Goal: Information Seeking & Learning: Learn about a topic

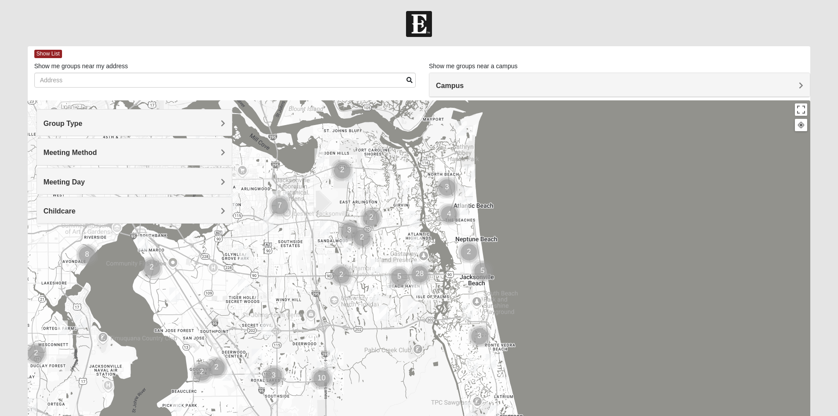
click at [157, 125] on h4 "Group Type" at bounding box center [135, 123] width 182 height 8
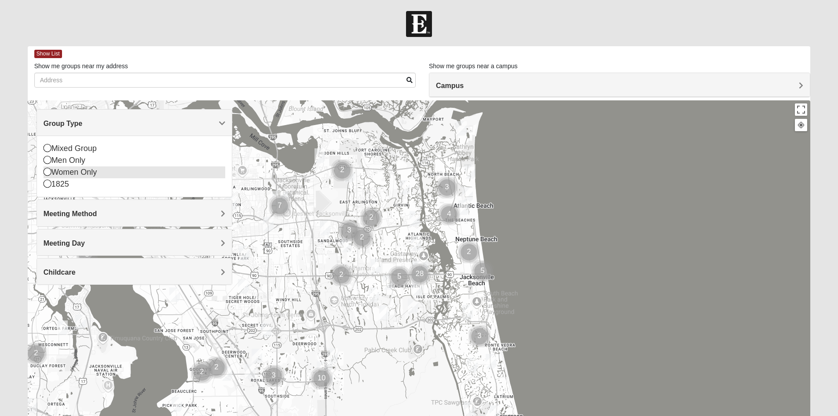
click at [45, 173] on icon at bounding box center [48, 172] width 8 height 8
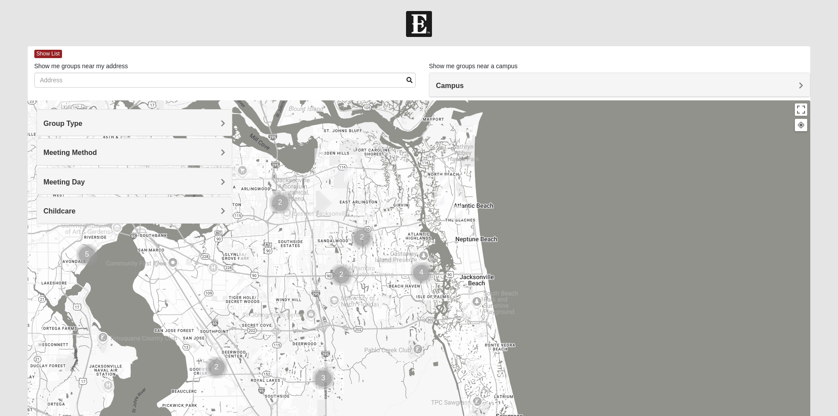
click at [139, 153] on h4 "Meeting Method" at bounding box center [135, 152] width 182 height 8
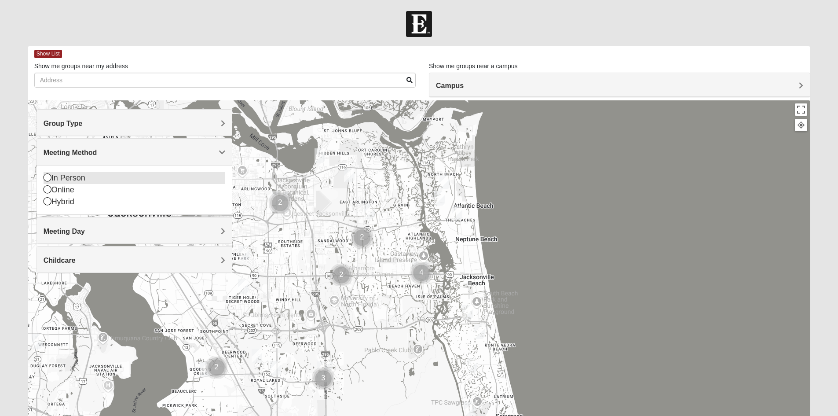
click at [47, 178] on icon at bounding box center [48, 177] width 8 height 8
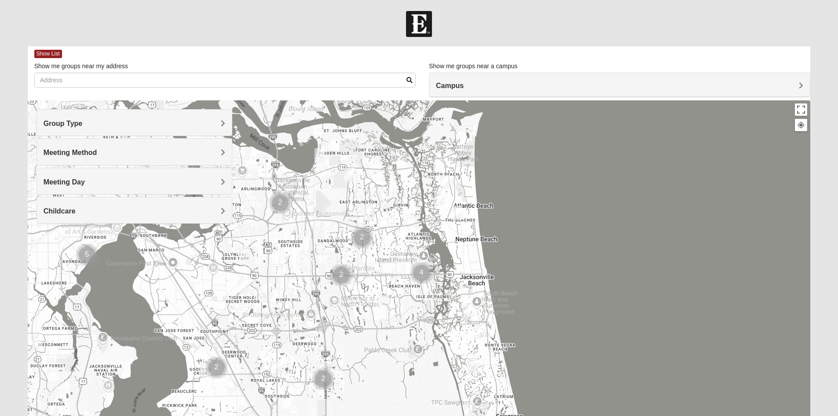
click at [92, 183] on h4 "Meeting Day" at bounding box center [135, 182] width 182 height 8
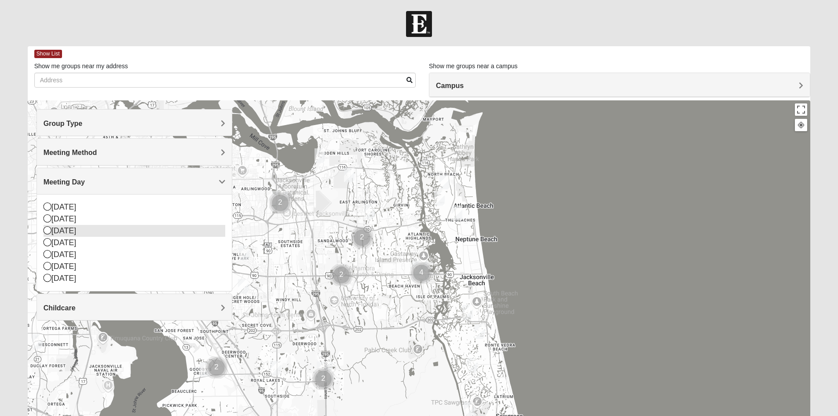
click at [46, 233] on icon at bounding box center [48, 230] width 8 height 8
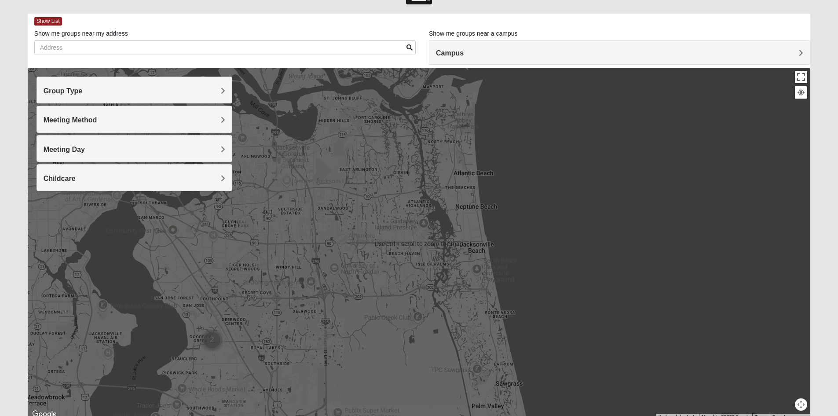
scroll to position [25, 0]
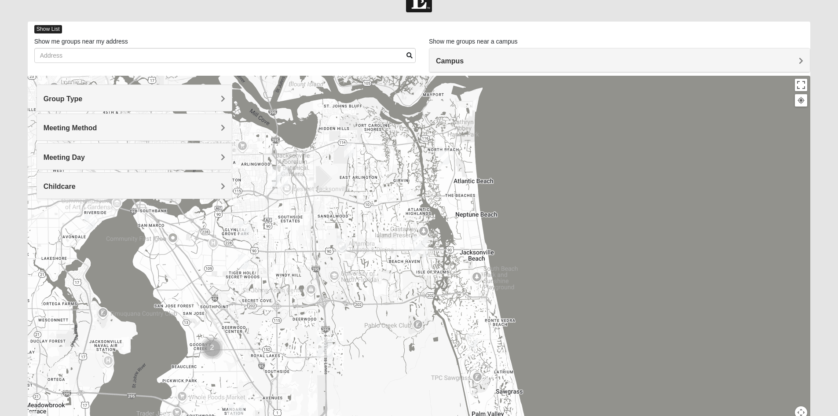
click at [40, 31] on span "Show List" at bounding box center [48, 29] width 28 height 8
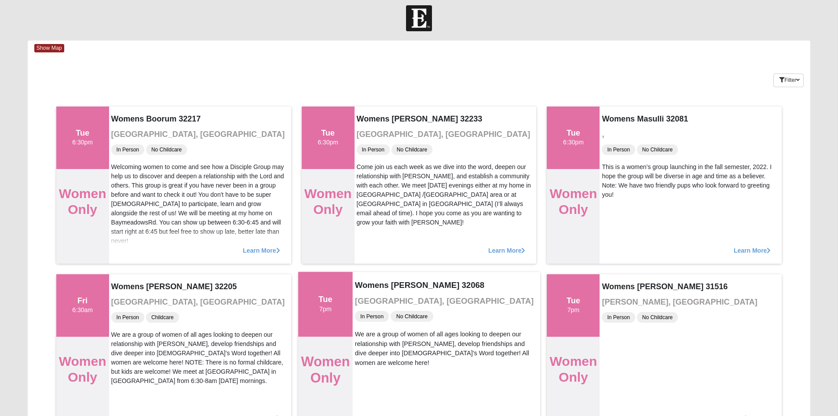
scroll to position [0, 0]
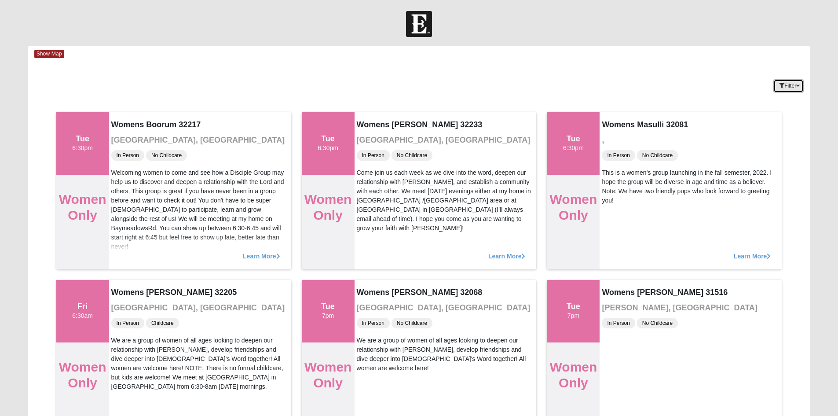
click at [779, 84] on icon "button" at bounding box center [781, 85] width 5 height 5
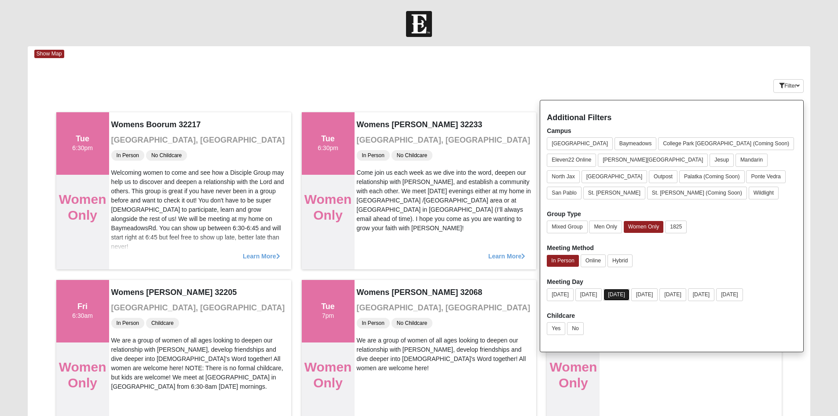
click at [625, 295] on button "[DATE]" at bounding box center [616, 294] width 26 height 12
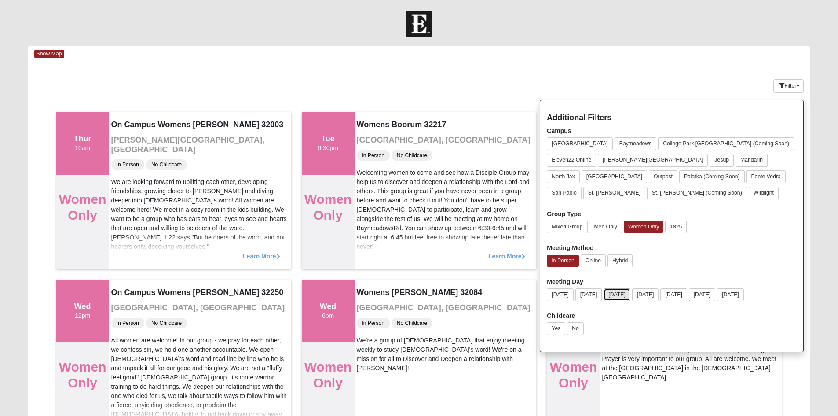
click at [617, 290] on button "[DATE]" at bounding box center [616, 294] width 27 height 13
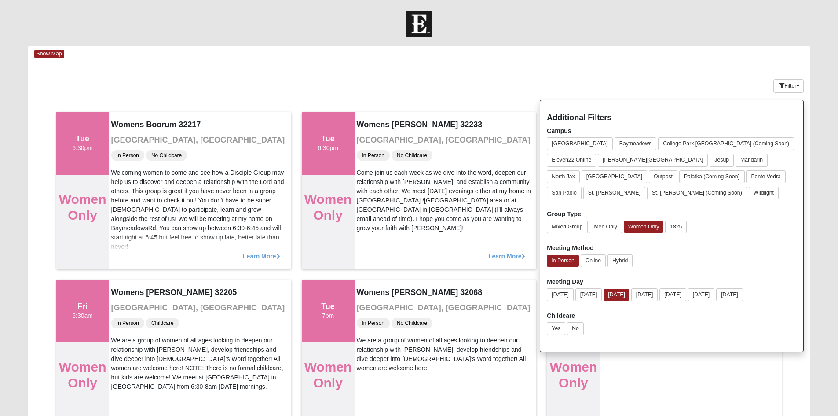
click at [696, 86] on div "Filter Additional Filters Campus [GEOGRAPHIC_DATA] [GEOGRAPHIC_DATA] [GEOGRAPHI…" at bounding box center [745, 84] width 131 height 32
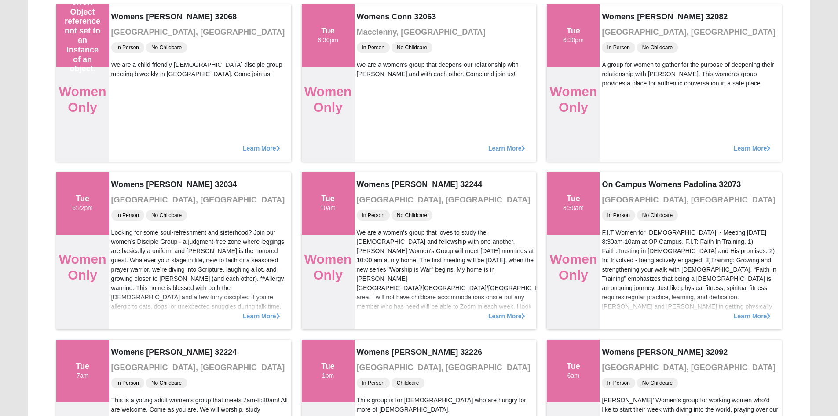
scroll to position [1099, 0]
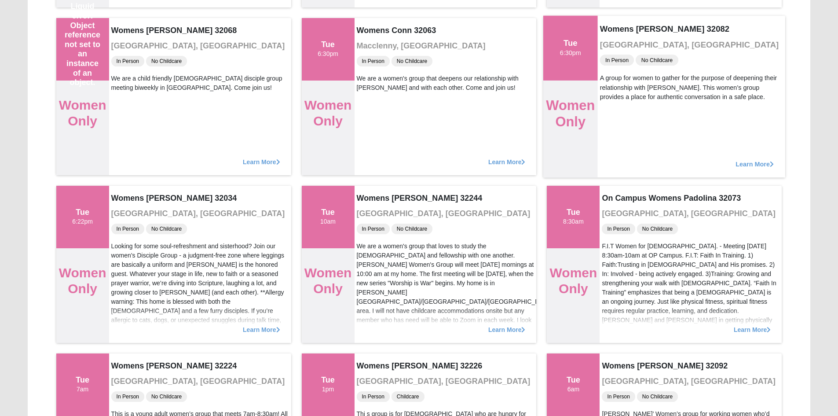
click at [756, 159] on span "Learn More" at bounding box center [755, 159] width 38 height 0
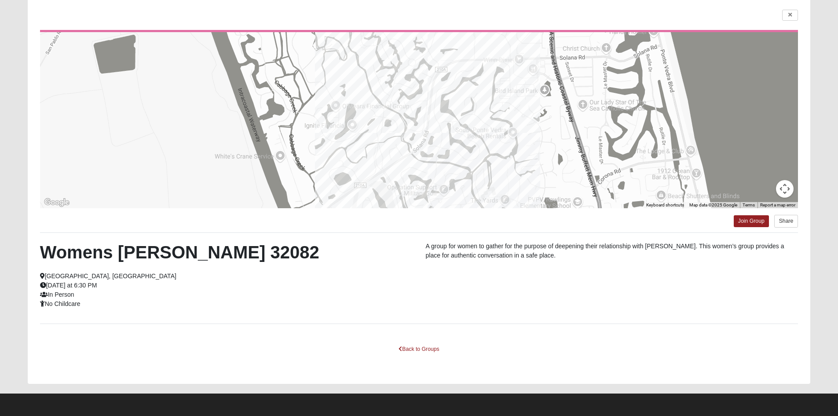
click at [785, 187] on button "Map camera controls" at bounding box center [785, 189] width 18 height 18
click at [766, 187] on button "Zoom out" at bounding box center [763, 189] width 18 height 18
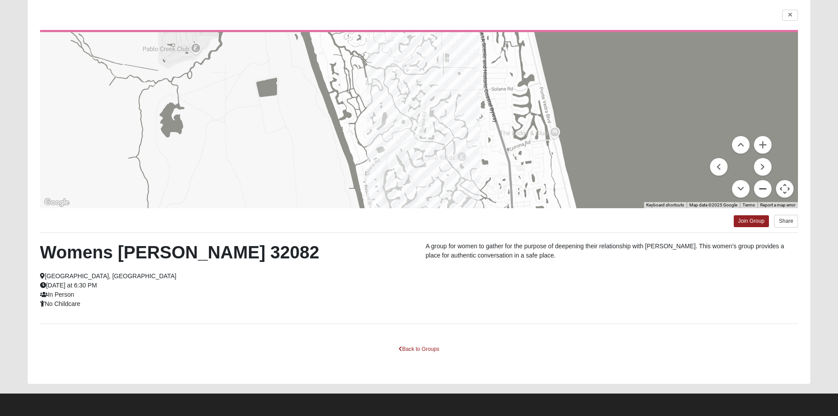
click at [766, 187] on button "Zoom out" at bounding box center [763, 189] width 18 height 18
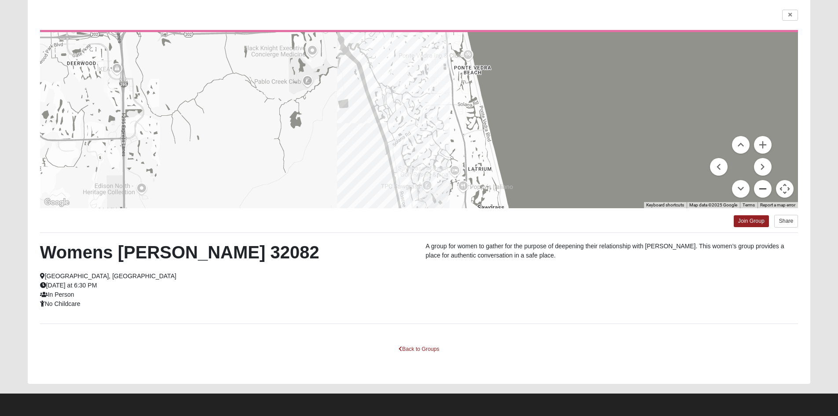
click at [766, 187] on button "Zoom out" at bounding box center [763, 189] width 18 height 18
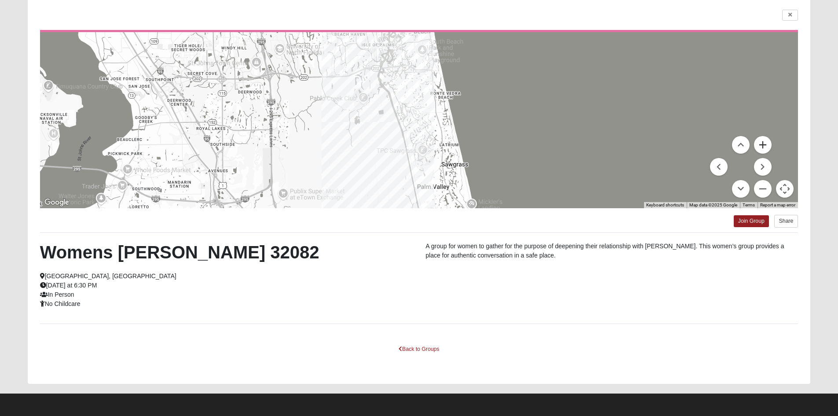
click at [766, 145] on button "Zoom in" at bounding box center [763, 145] width 18 height 18
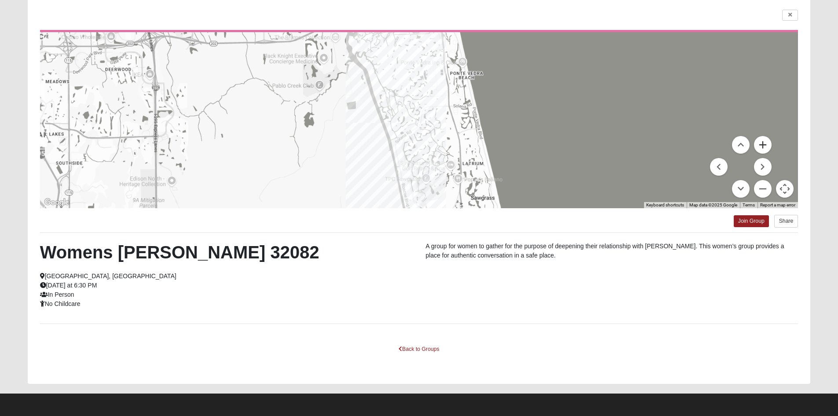
click at [766, 145] on button "Zoom in" at bounding box center [763, 145] width 18 height 18
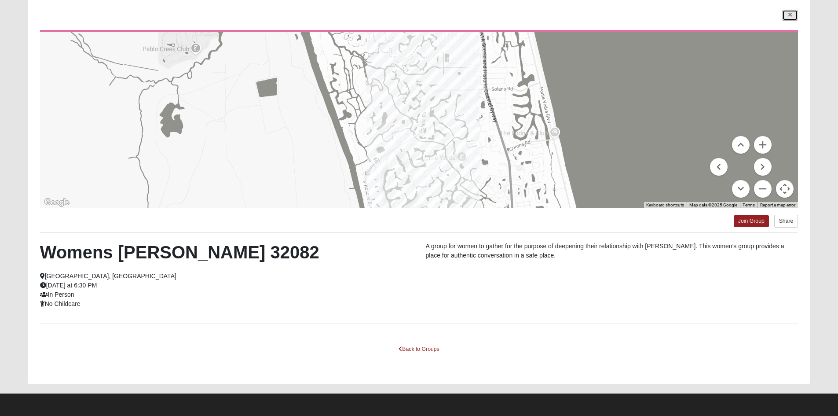
click at [782, 15] on link at bounding box center [790, 15] width 16 height 11
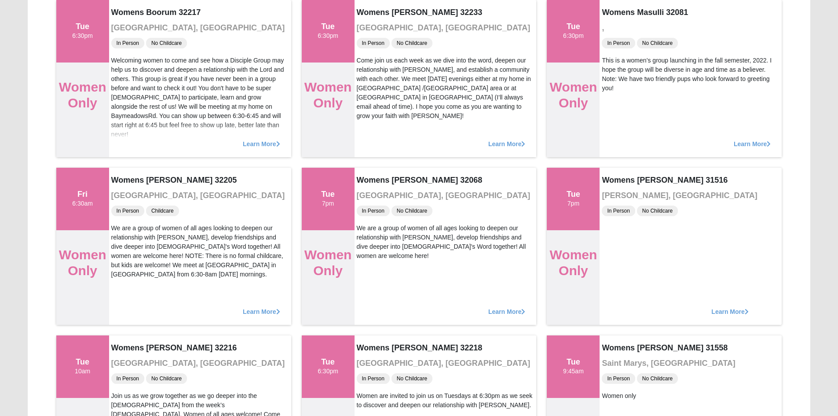
scroll to position [0, 0]
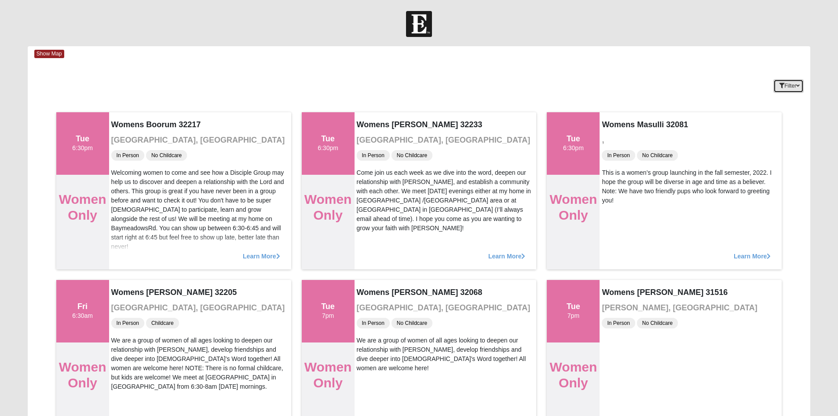
click at [784, 91] on button "Filter" at bounding box center [788, 86] width 30 height 14
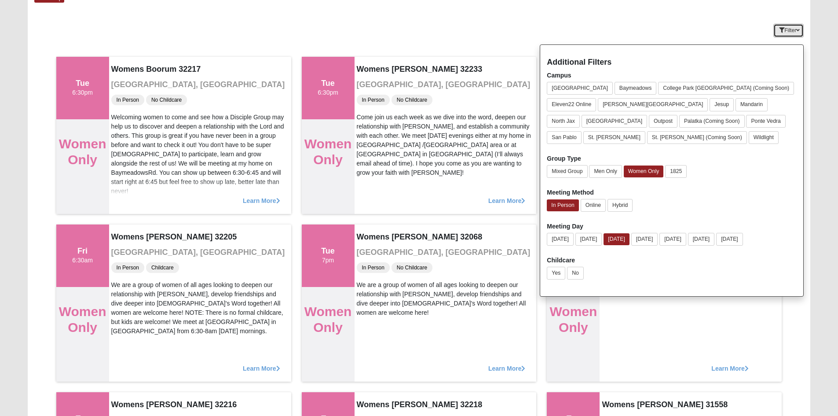
scroll to position [44, 0]
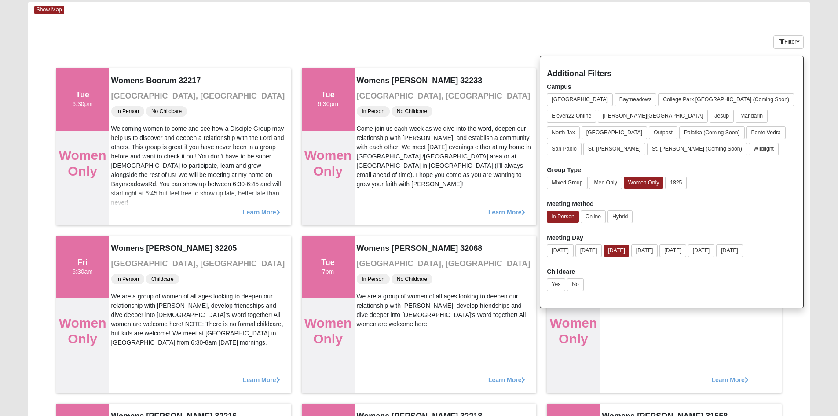
click at [725, 14] on div "Show Map" at bounding box center [422, 9] width 776 height 15
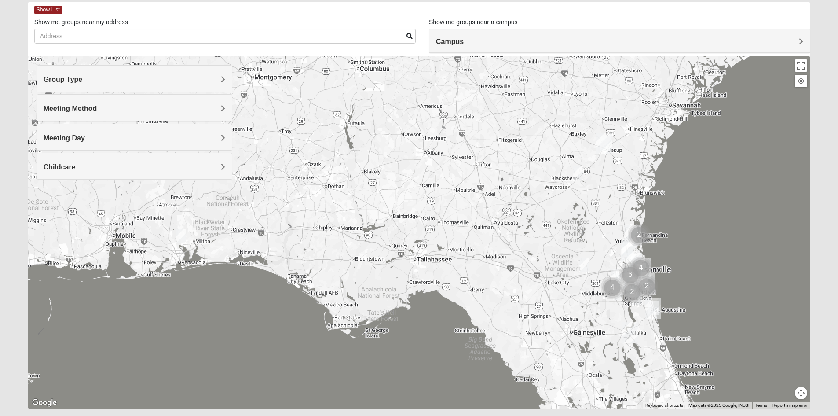
click at [208, 84] on div "Group Type" at bounding box center [134, 79] width 195 height 26
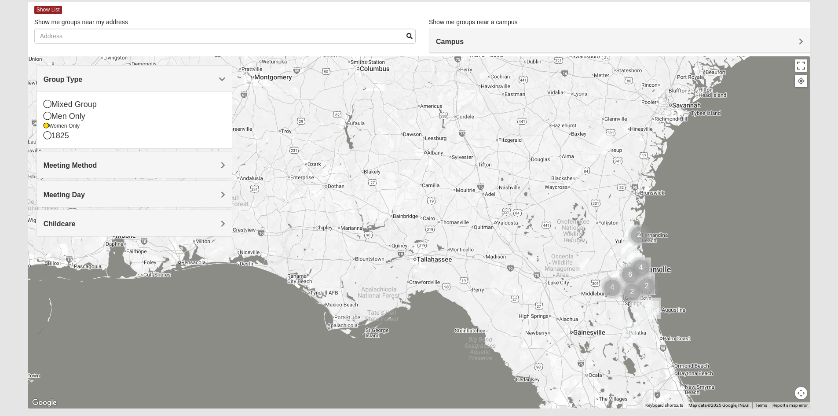
click at [102, 161] on h4 "Meeting Method" at bounding box center [135, 165] width 182 height 8
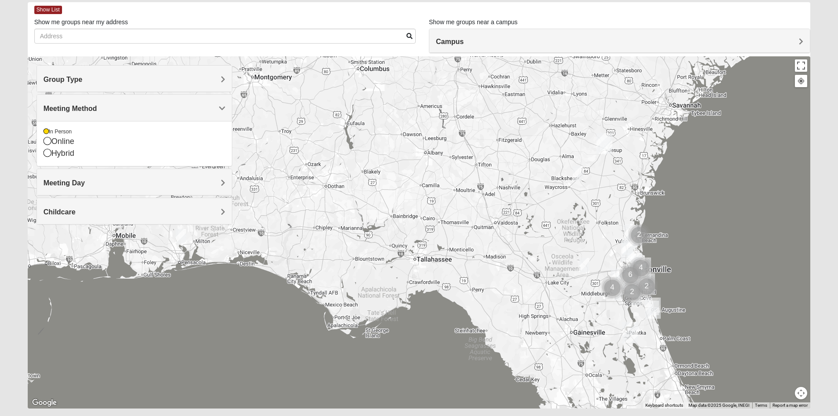
click at [167, 179] on h4 "Meeting Day" at bounding box center [135, 183] width 182 height 8
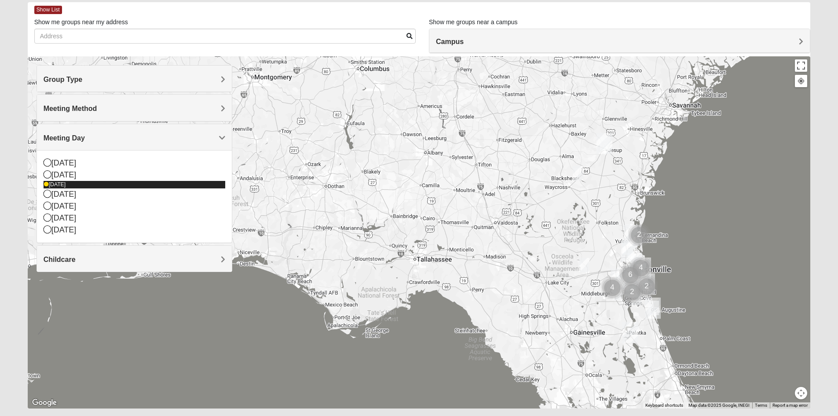
click at [65, 185] on div "[DATE]" at bounding box center [135, 184] width 182 height 7
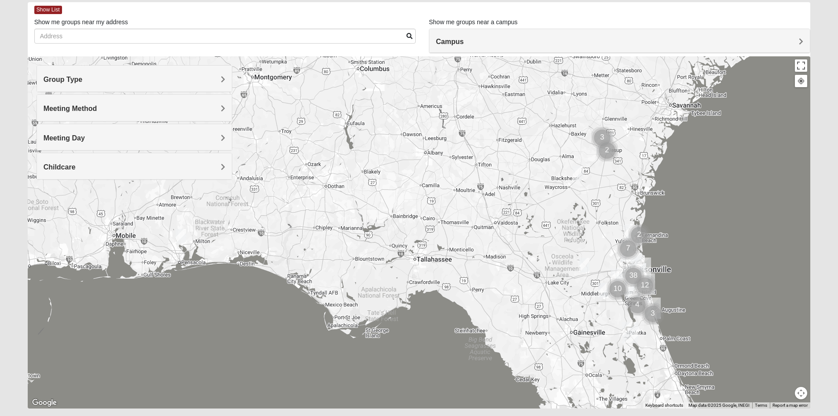
click at [102, 135] on h4 "Meeting Day" at bounding box center [135, 138] width 182 height 8
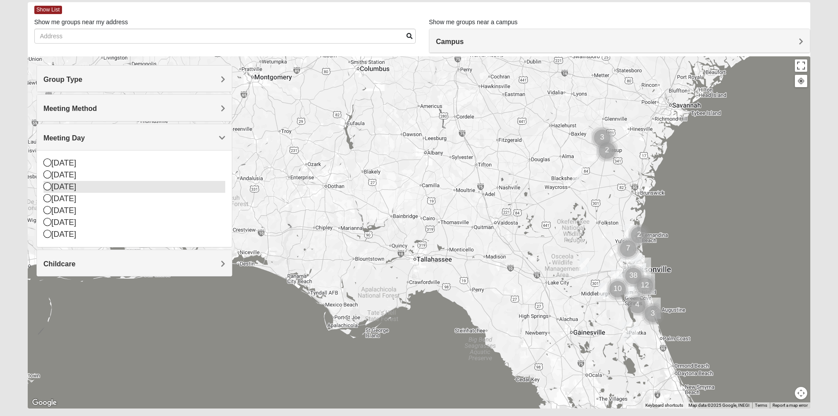
click at [49, 187] on icon at bounding box center [48, 186] width 8 height 8
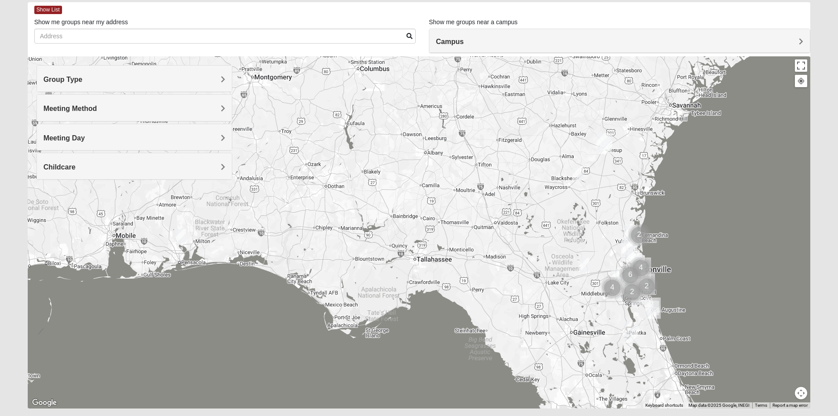
click at [507, 46] on h4 "Campus" at bounding box center [619, 41] width 367 height 8
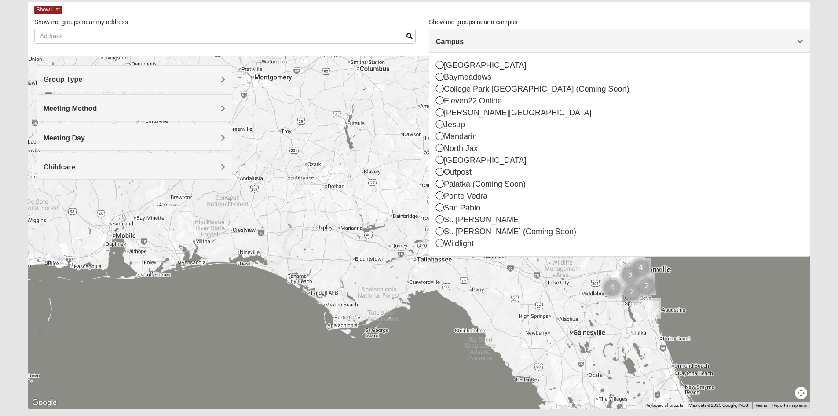
click at [481, 46] on div "Campus" at bounding box center [619, 41] width 380 height 24
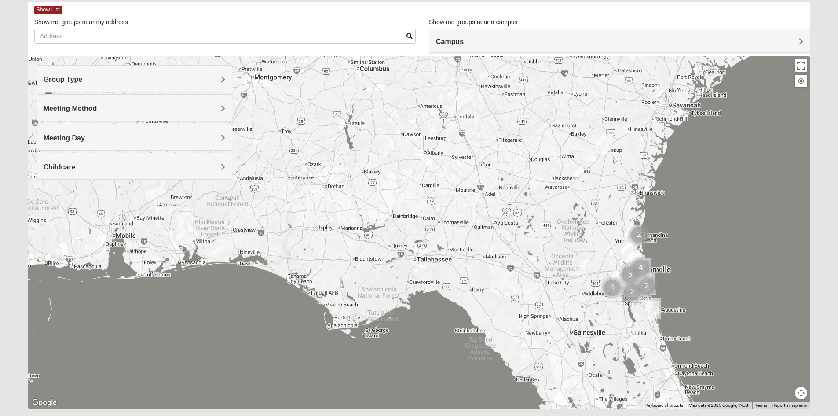
click at [41, 5] on div "Show List" at bounding box center [422, 9] width 776 height 15
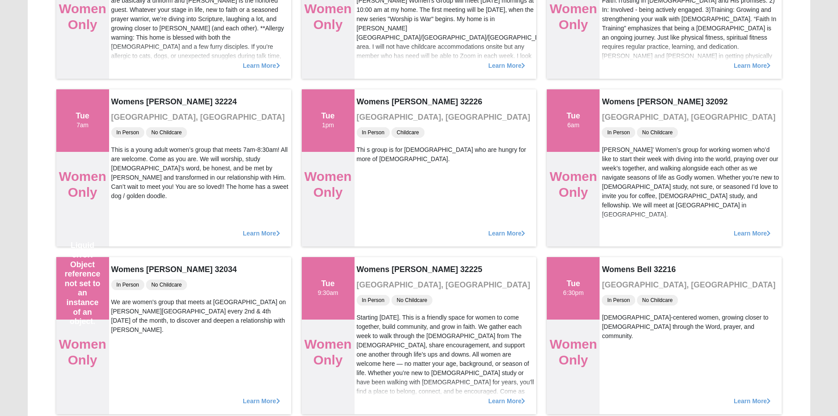
scroll to position [1399, 0]
